Goal: Information Seeking & Learning: Learn about a topic

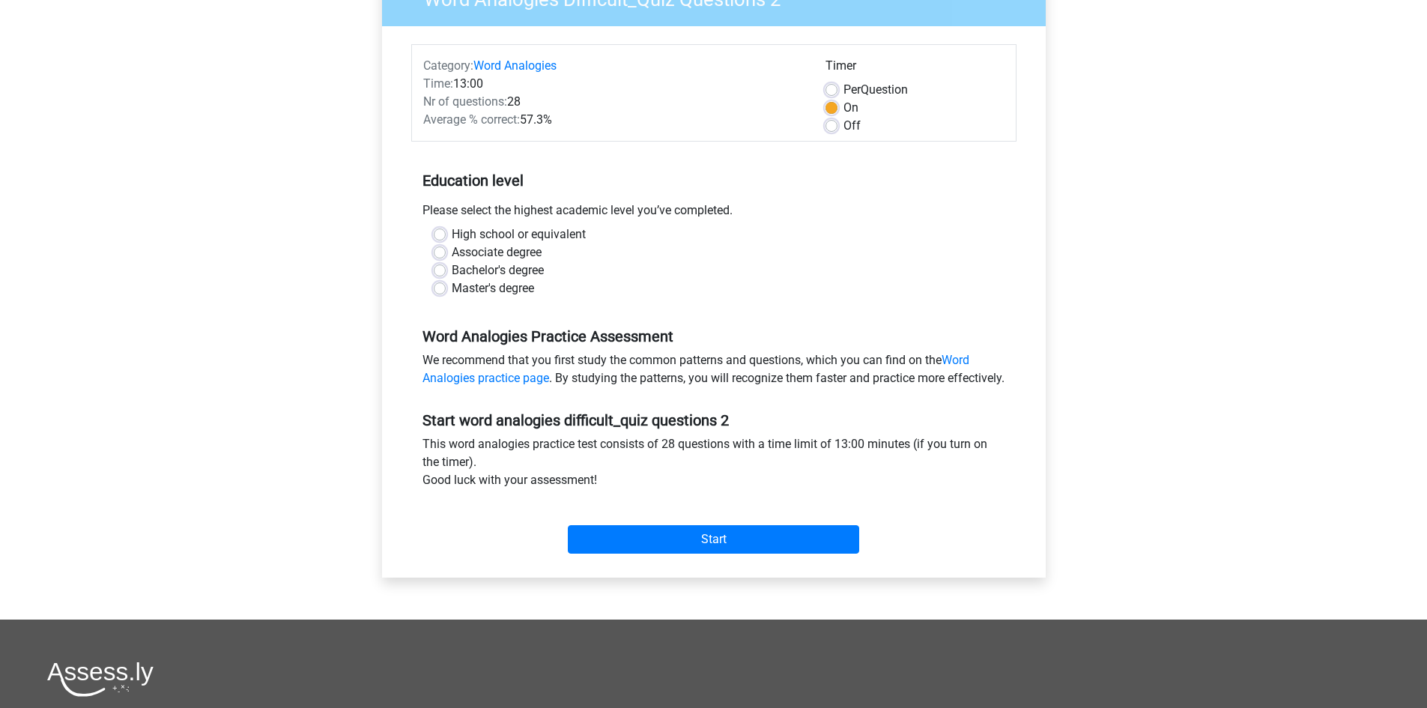
scroll to position [225, 0]
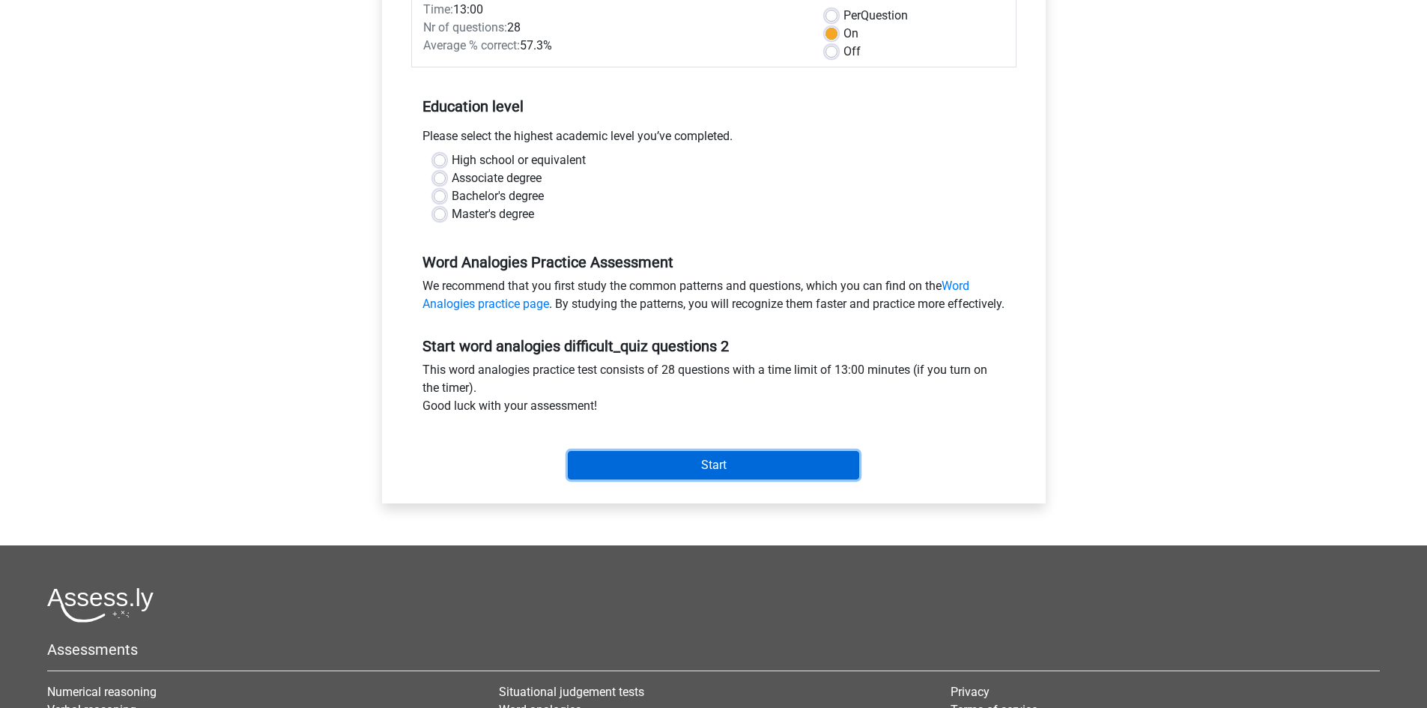
click at [658, 471] on input "Start" at bounding box center [713, 465] width 291 height 28
click at [630, 175] on div "Associate degree" at bounding box center [714, 178] width 560 height 18
click at [452, 214] on label "Master's degree" at bounding box center [493, 214] width 82 height 18
click at [437, 214] on input "Master's degree" at bounding box center [440, 212] width 12 height 15
radio input "true"
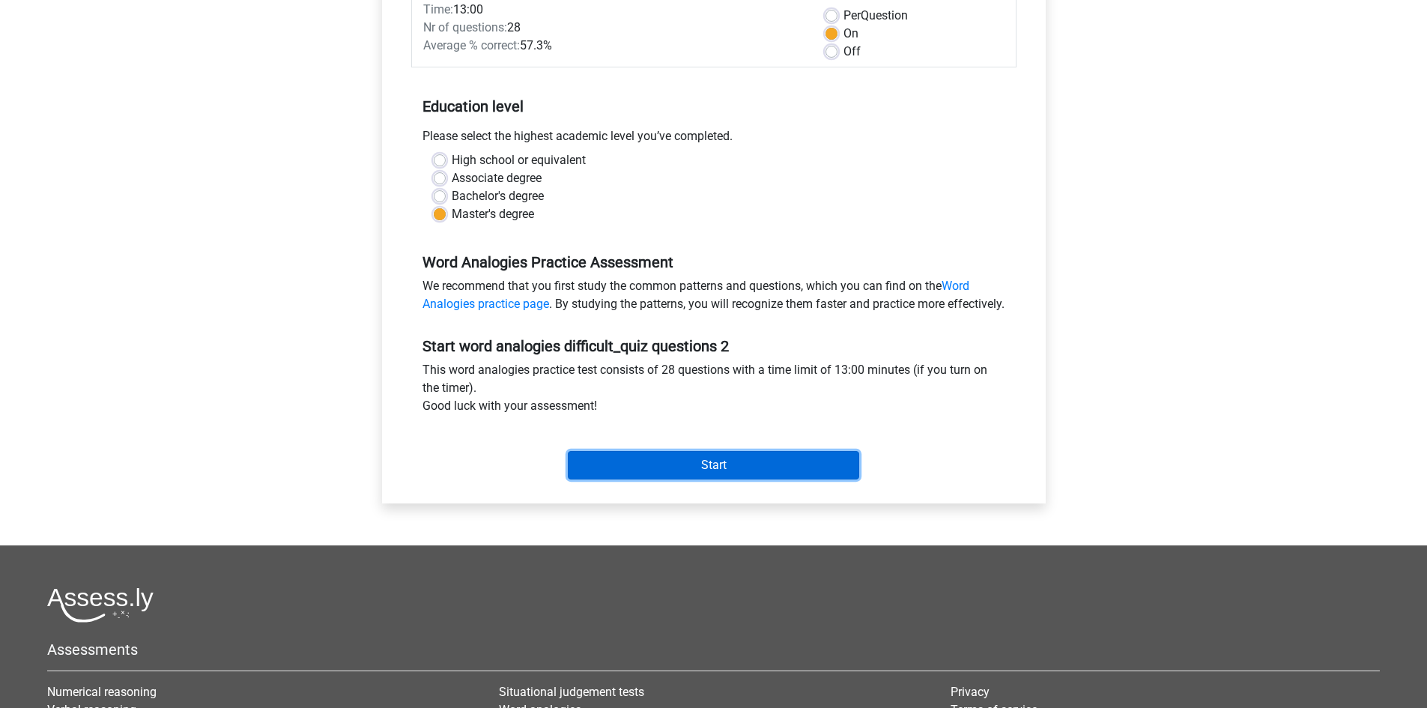
click at [650, 476] on input "Start" at bounding box center [713, 465] width 291 height 28
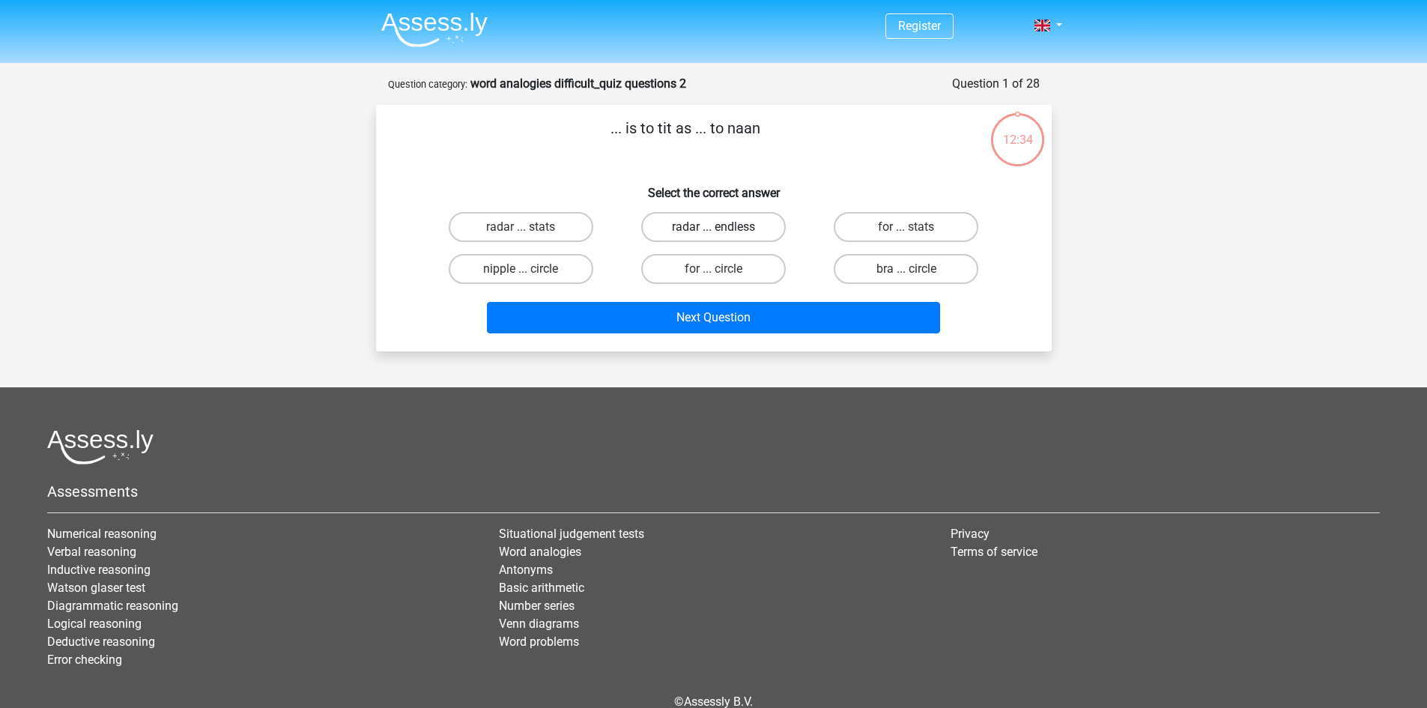
click at [679, 229] on label "radar ... endless" at bounding box center [713, 227] width 145 height 30
click at [713, 229] on input "radar ... endless" at bounding box center [718, 232] width 10 height 10
radio input "true"
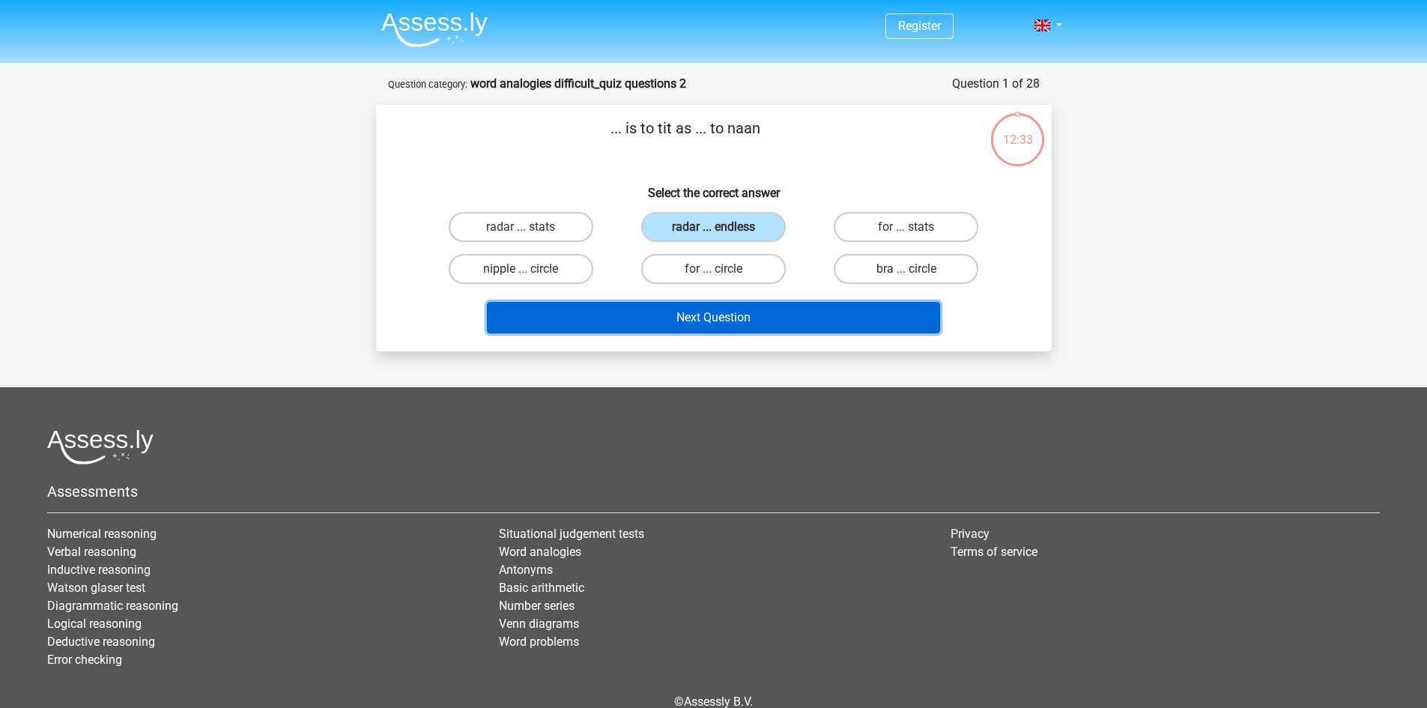
click at [675, 311] on button "Next Question" at bounding box center [713, 317] width 453 height 31
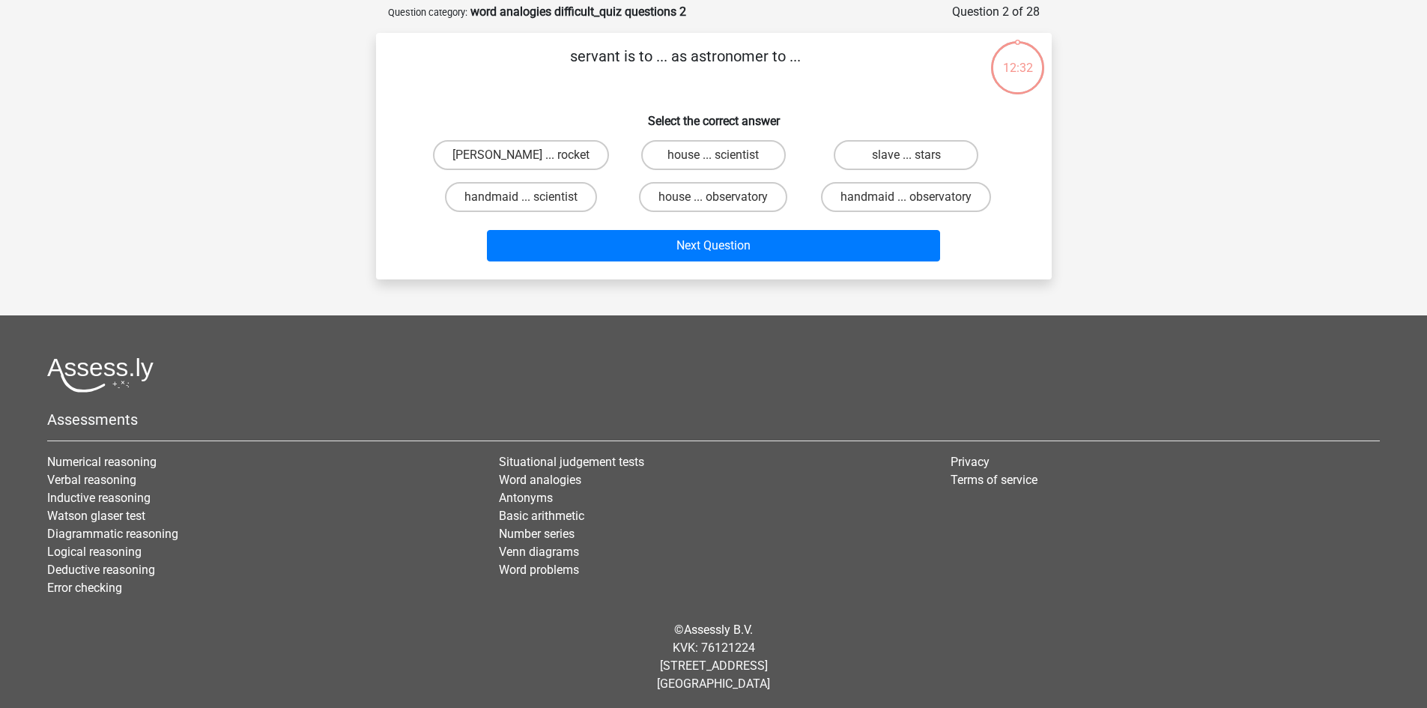
scroll to position [75, 0]
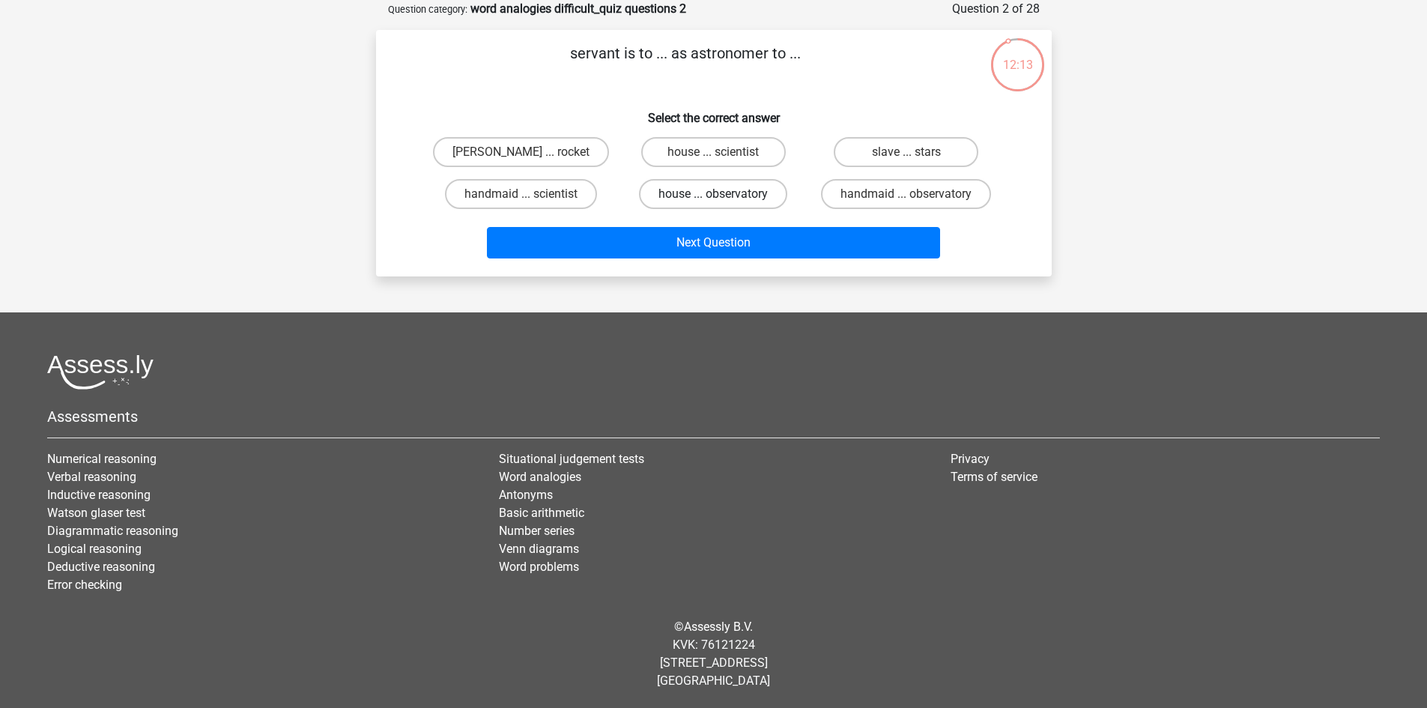
click at [768, 198] on label "house ... observatory" at bounding box center [713, 194] width 148 height 30
click at [723, 198] on input "house ... observatory" at bounding box center [718, 199] width 10 height 10
radio input "true"
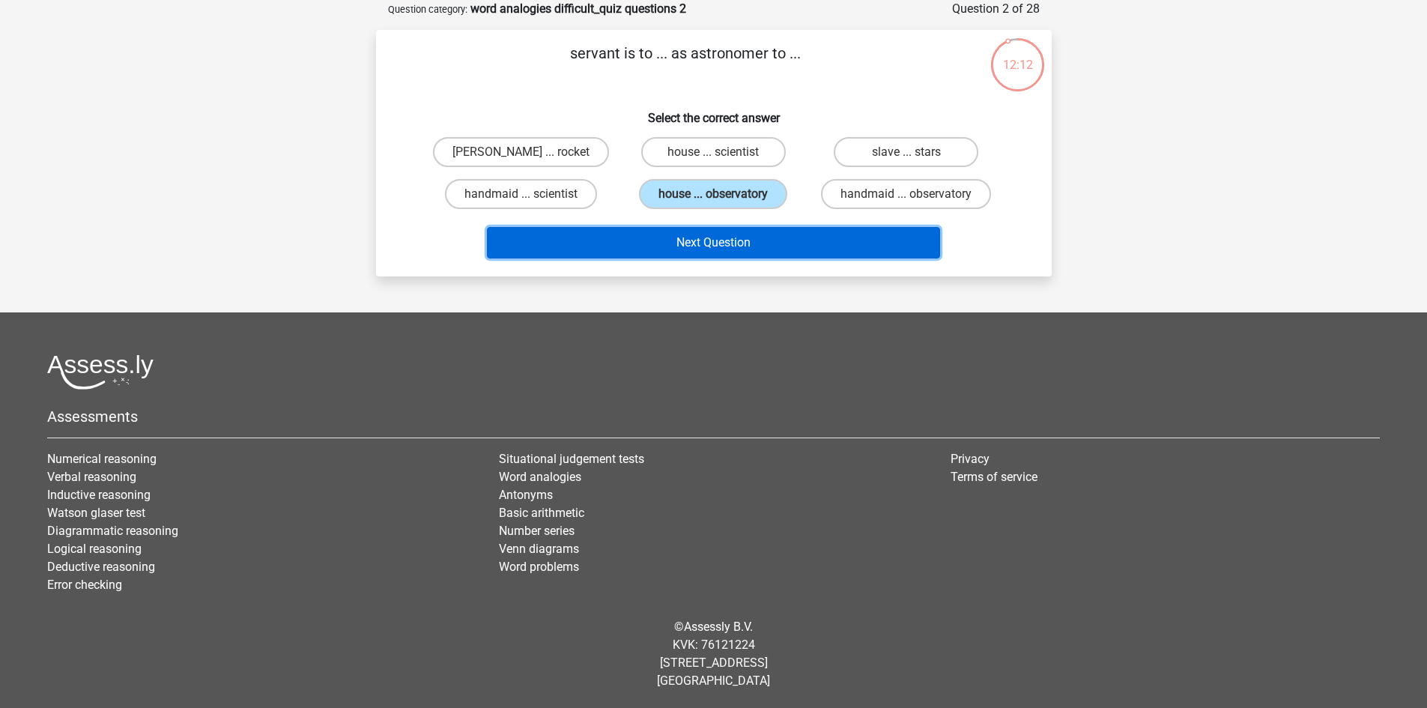
click at [757, 236] on button "Next Question" at bounding box center [713, 242] width 453 height 31
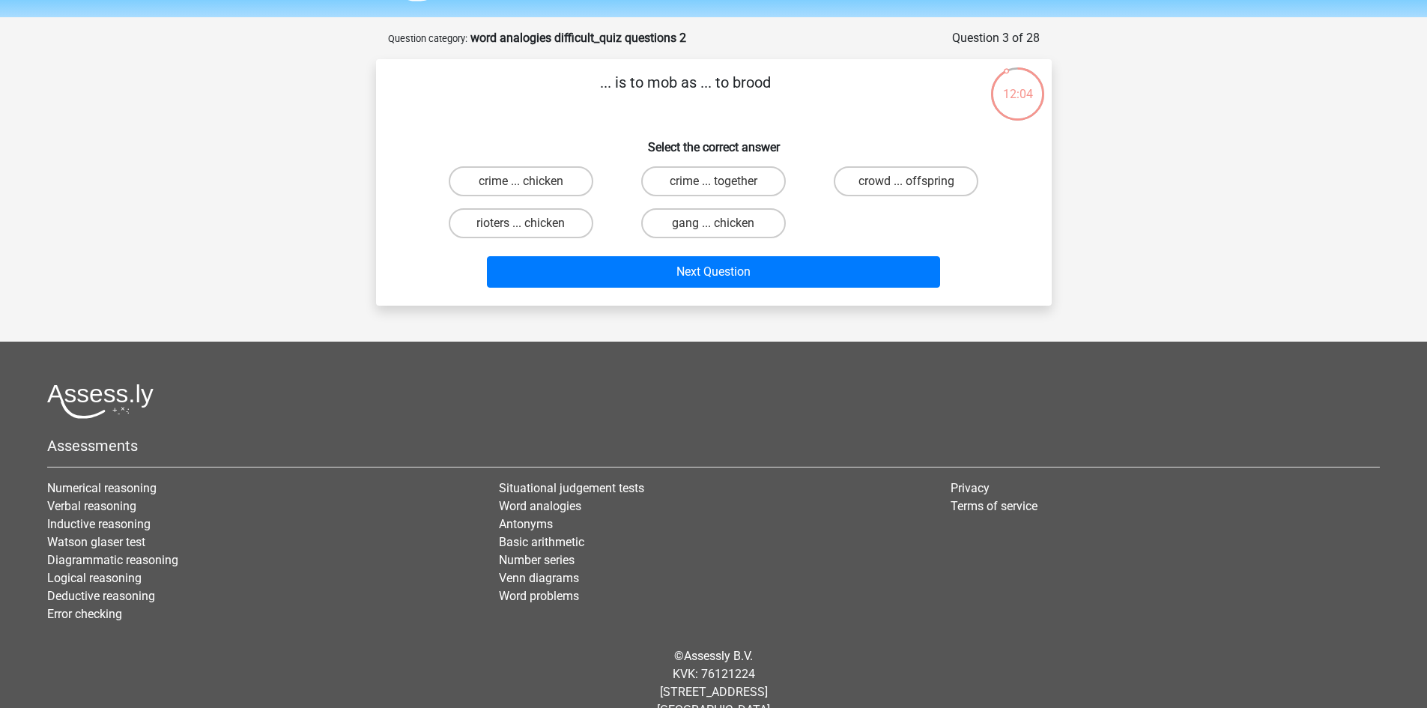
scroll to position [0, 0]
